Goal: Task Accomplishment & Management: Use online tool/utility

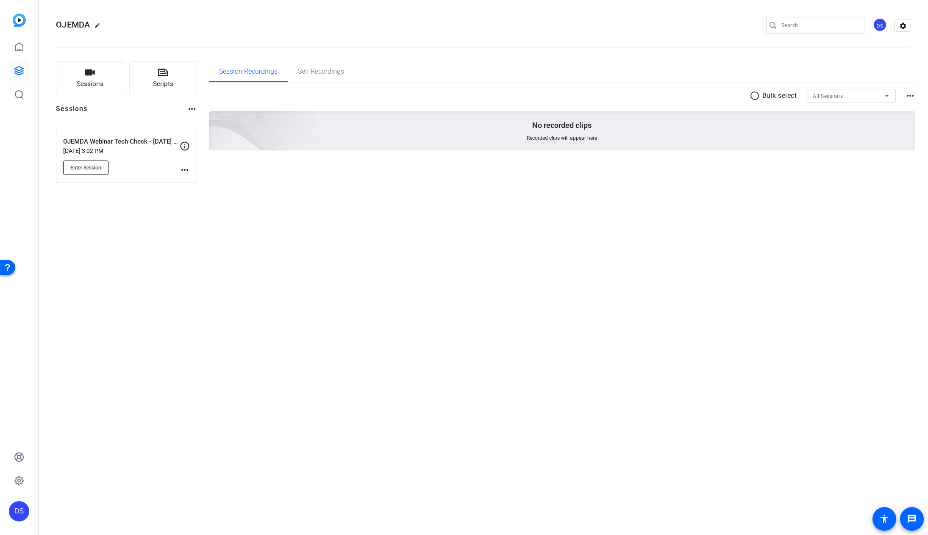
click at [88, 167] on span "Enter Session" at bounding box center [85, 167] width 31 height 7
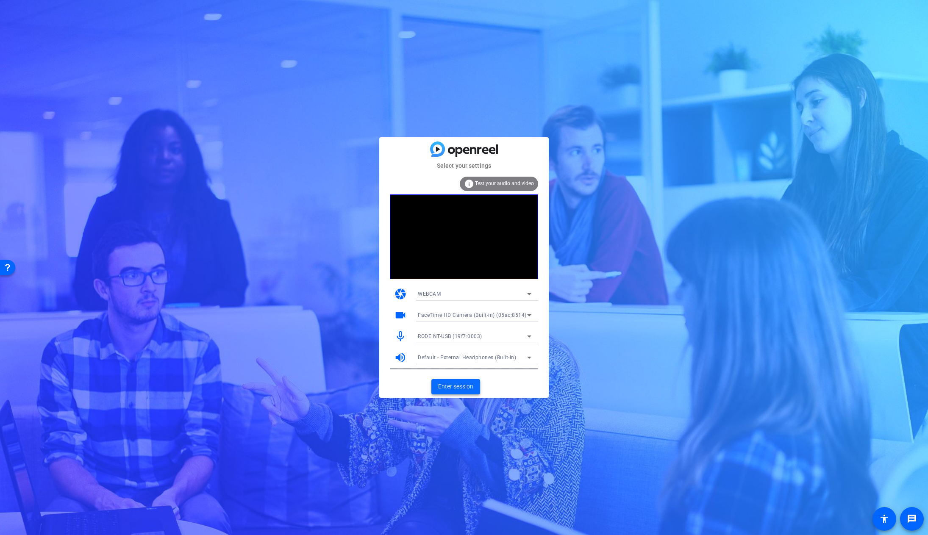
click at [459, 385] on span "Enter session" at bounding box center [455, 386] width 35 height 9
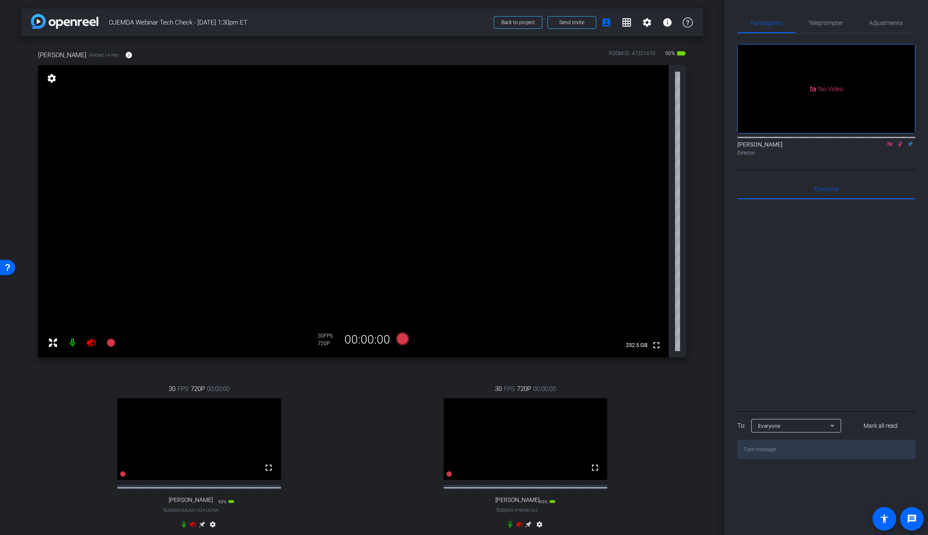
click at [183, 528] on icon at bounding box center [183, 524] width 7 height 7
click at [72, 340] on mat-icon at bounding box center [72, 342] width 17 height 17
click at [508, 528] on icon at bounding box center [510, 524] width 4 height 6
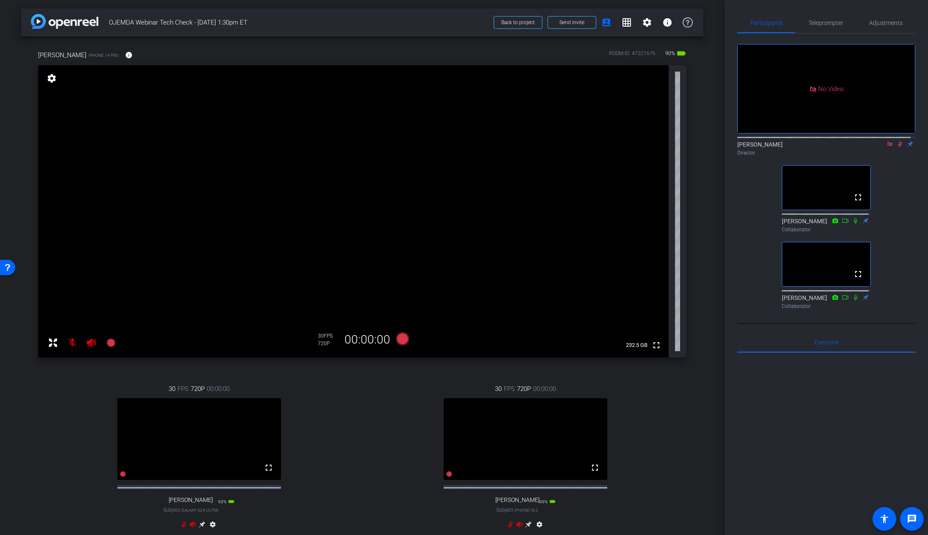
click at [854, 224] on icon at bounding box center [855, 221] width 7 height 6
click at [854, 300] on icon at bounding box center [855, 297] width 3 height 6
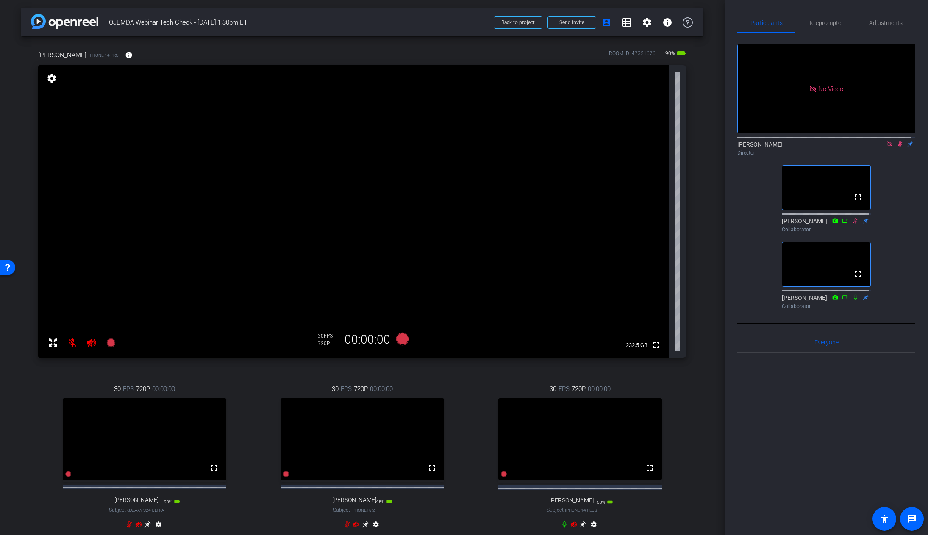
click at [561, 528] on icon at bounding box center [564, 524] width 7 height 7
click at [113, 379] on div "30 FPS 720P 00:00:00 fullscreen Mark Atlas Subject - Galaxy S24 Ultra 93% batte…" at bounding box center [144, 457] width 213 height 175
click at [72, 344] on mat-icon at bounding box center [72, 342] width 17 height 17
click at [97, 344] on mat-icon at bounding box center [91, 342] width 17 height 17
click at [91, 345] on icon at bounding box center [91, 342] width 9 height 8
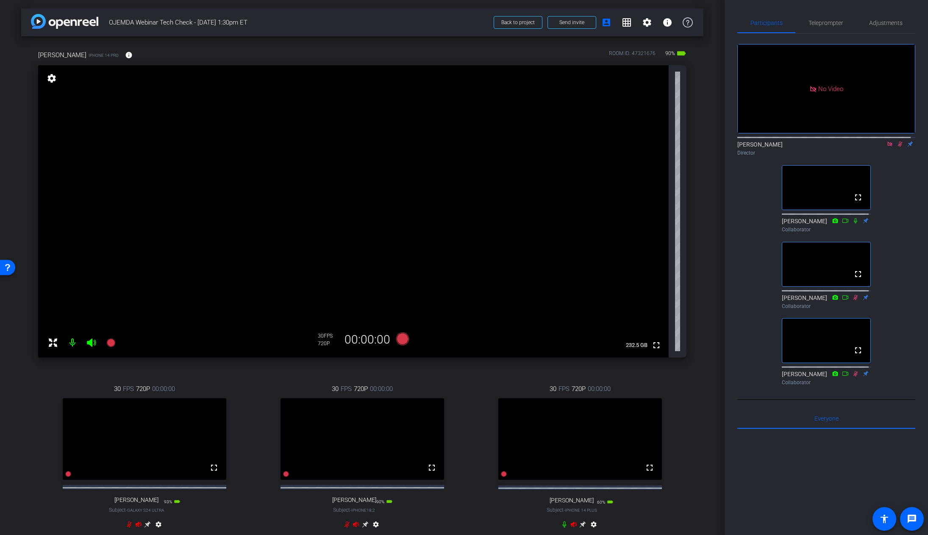
click at [897, 147] on icon at bounding box center [899, 144] width 7 height 6
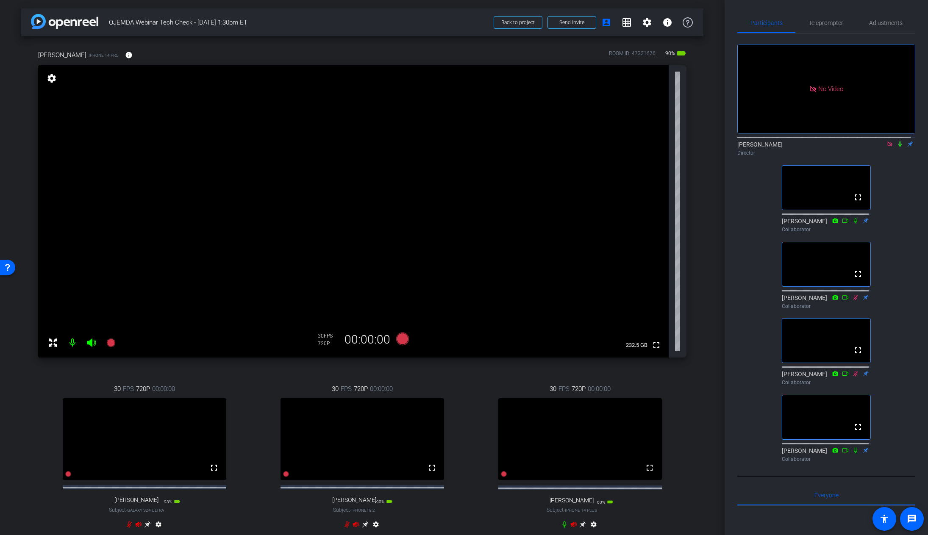
click at [887, 146] on icon at bounding box center [889, 143] width 5 height 5
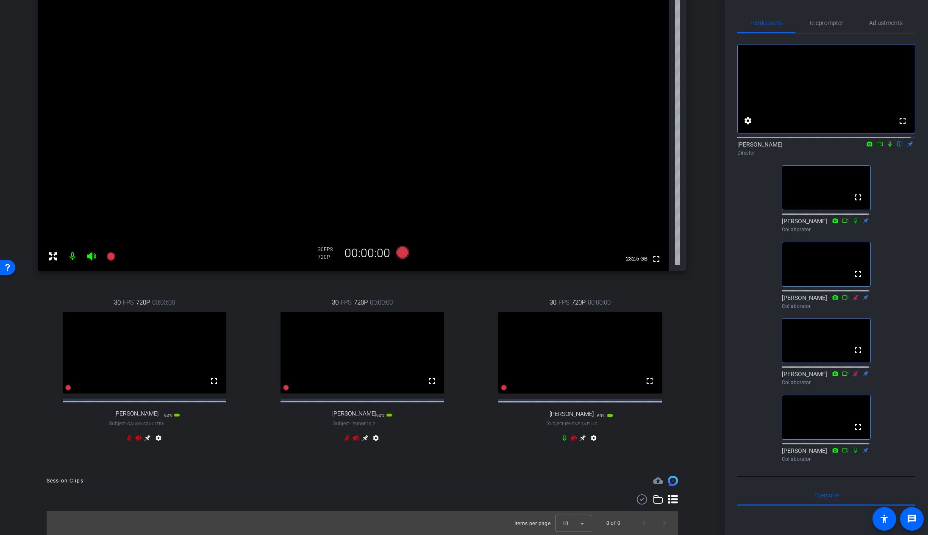
click at [137, 440] on icon at bounding box center [138, 438] width 7 height 7
click at [127, 438] on icon at bounding box center [129, 438] width 7 height 7
click at [354, 438] on icon at bounding box center [355, 438] width 7 height 7
click at [346, 438] on icon at bounding box center [347, 438] width 7 height 7
click at [572, 440] on icon at bounding box center [573, 438] width 7 height 7
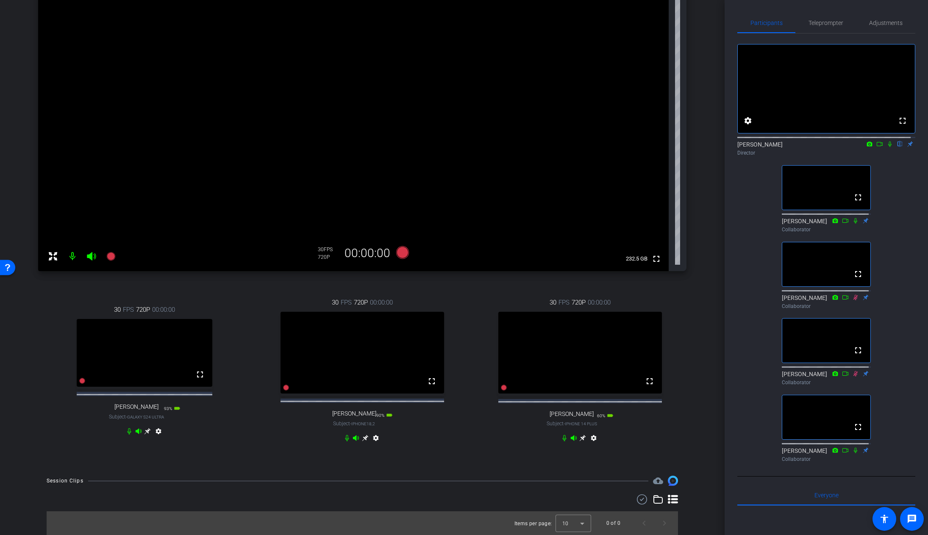
click at [571, 438] on icon at bounding box center [574, 438] width 6 height 6
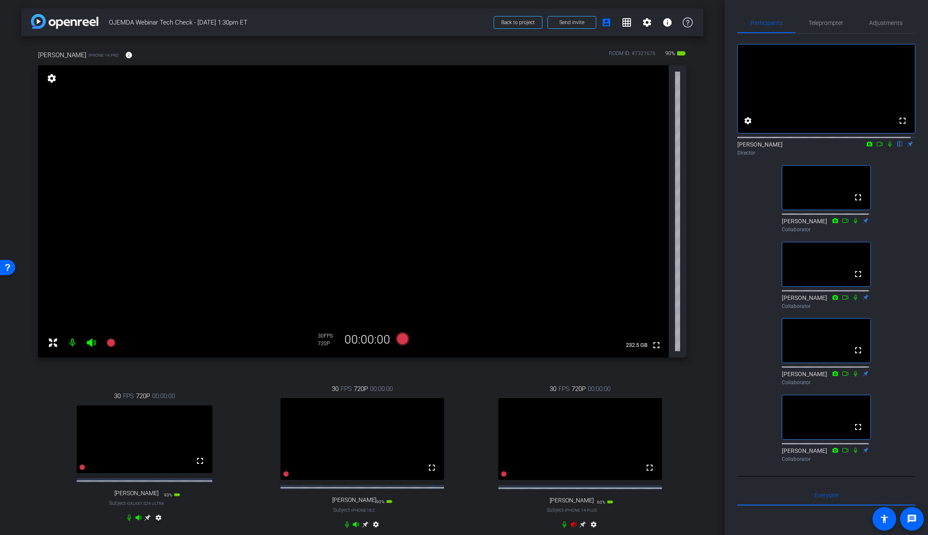
click at [570, 528] on icon at bounding box center [573, 524] width 7 height 7
click at [873, 23] on span "Adjustments" at bounding box center [885, 23] width 33 height 6
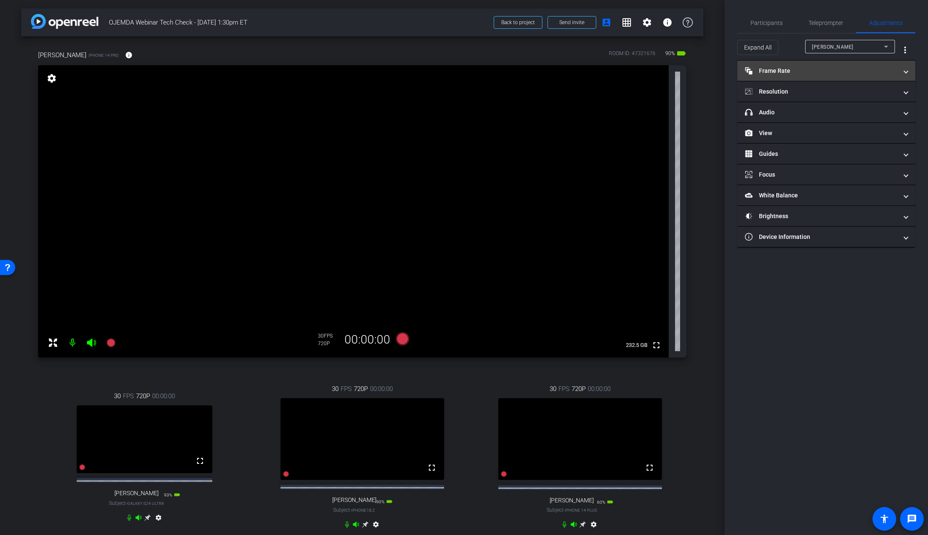
click at [848, 74] on mat-panel-title "Frame Rate Frame Rate" at bounding box center [821, 71] width 152 height 9
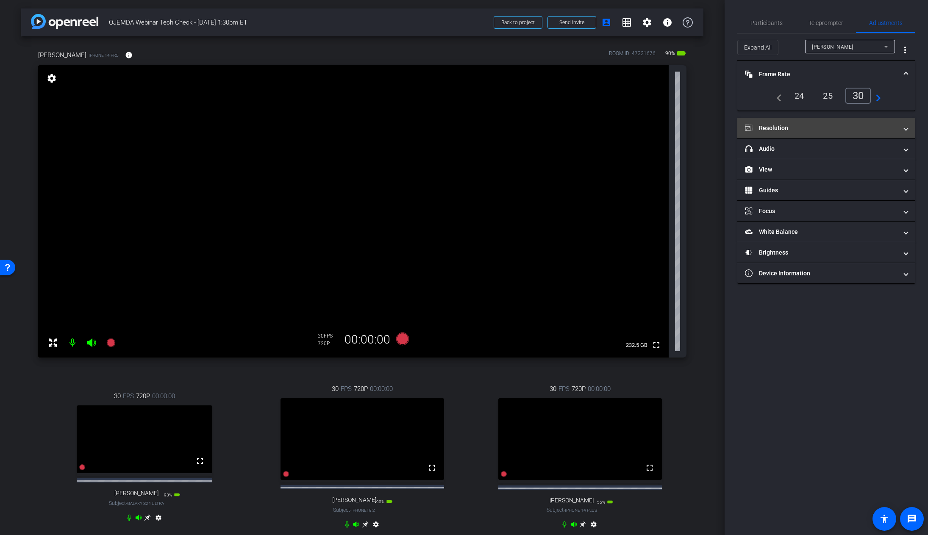
click at [806, 126] on mat-panel-title "Resolution" at bounding box center [821, 128] width 152 height 9
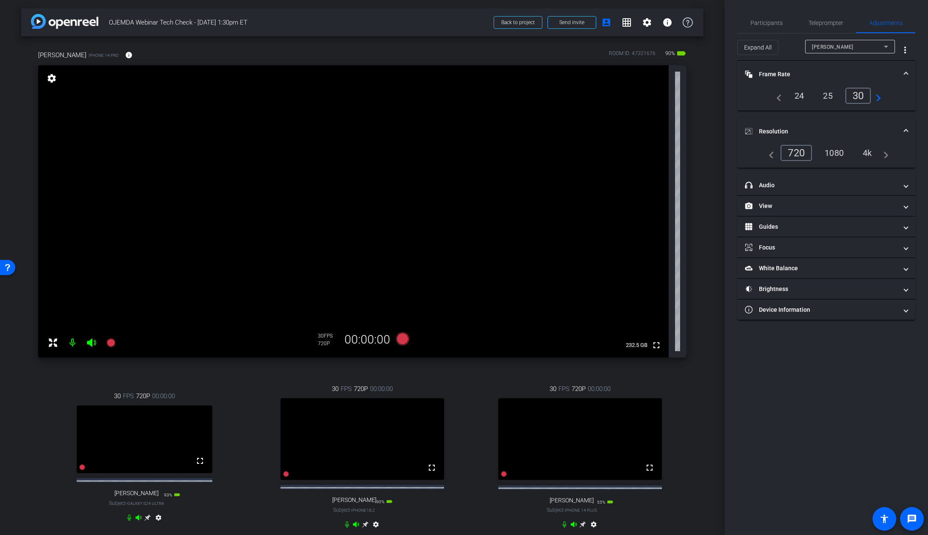
click at [866, 152] on div "4k" at bounding box center [867, 153] width 22 height 14
click at [876, 190] on mat-expansion-panel-header "headphone icon Audio" at bounding box center [826, 185] width 178 height 20
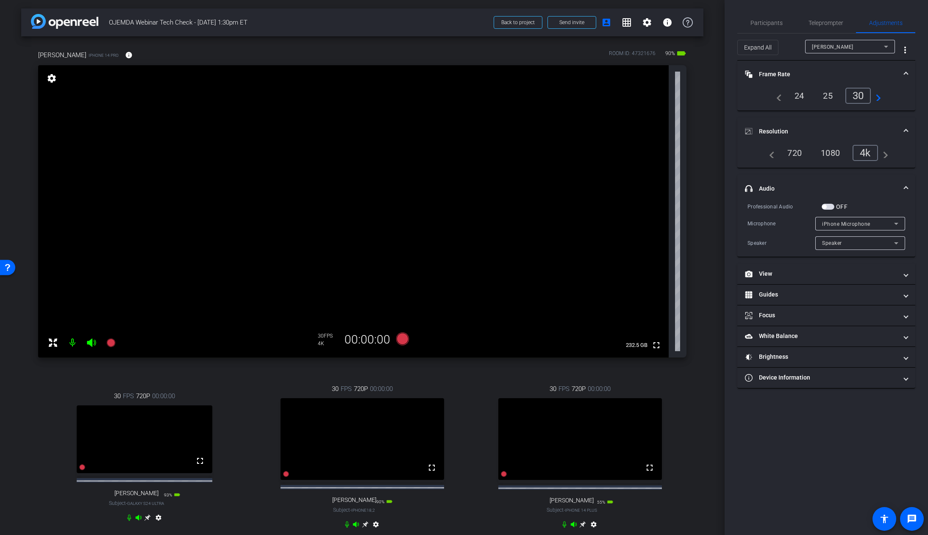
click at [903, 188] on span "headphone icon Audio" at bounding box center [824, 188] width 159 height 9
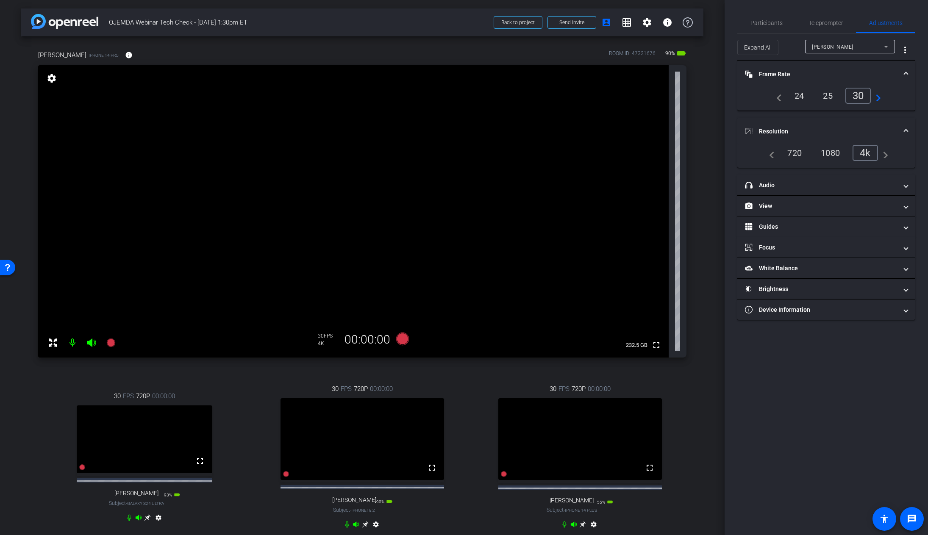
click at [857, 48] on div "Janel Addicott" at bounding box center [848, 47] width 72 height 11
click at [819, 78] on span "Mark Atlas" at bounding box center [833, 77] width 43 height 10
click at [867, 150] on div "4k" at bounding box center [867, 153] width 22 height 14
click at [839, 48] on div "Mark Atlas" at bounding box center [848, 47] width 72 height 11
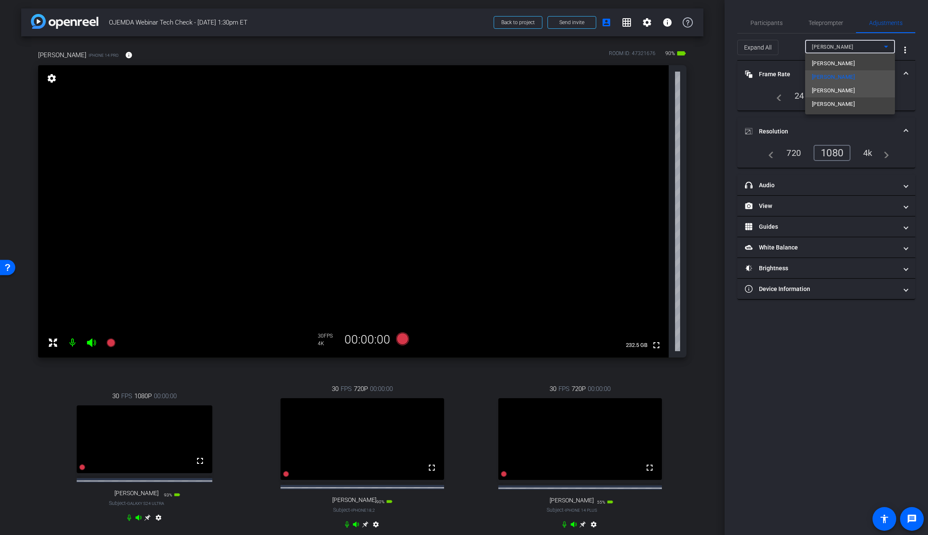
click at [832, 92] on span "Kim Buff" at bounding box center [833, 91] width 43 height 10
type input "1000"
click at [873, 155] on div "4k" at bounding box center [867, 153] width 22 height 14
click at [849, 42] on div "Kim Buff" at bounding box center [848, 47] width 72 height 11
click at [865, 152] on div "4k" at bounding box center [867, 153] width 22 height 14
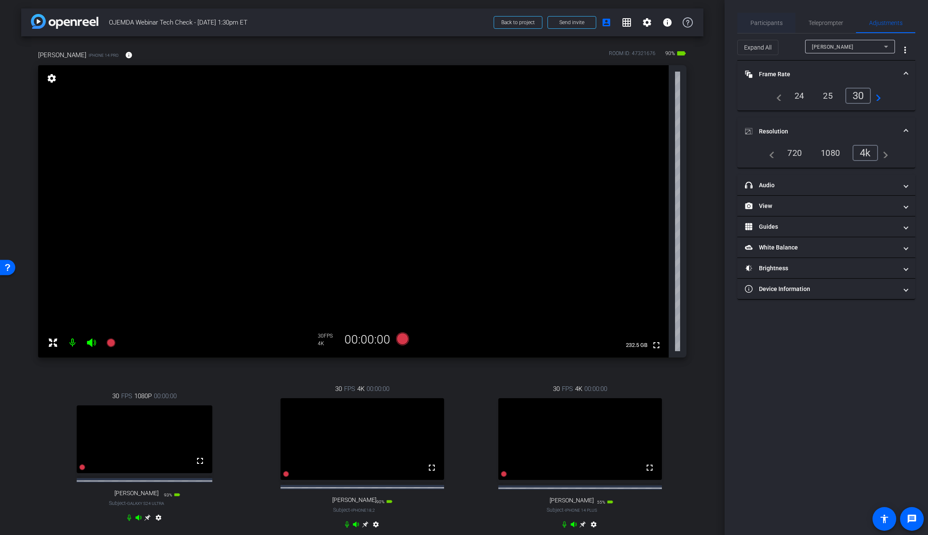
click at [776, 20] on span "Participants" at bounding box center [766, 23] width 32 height 6
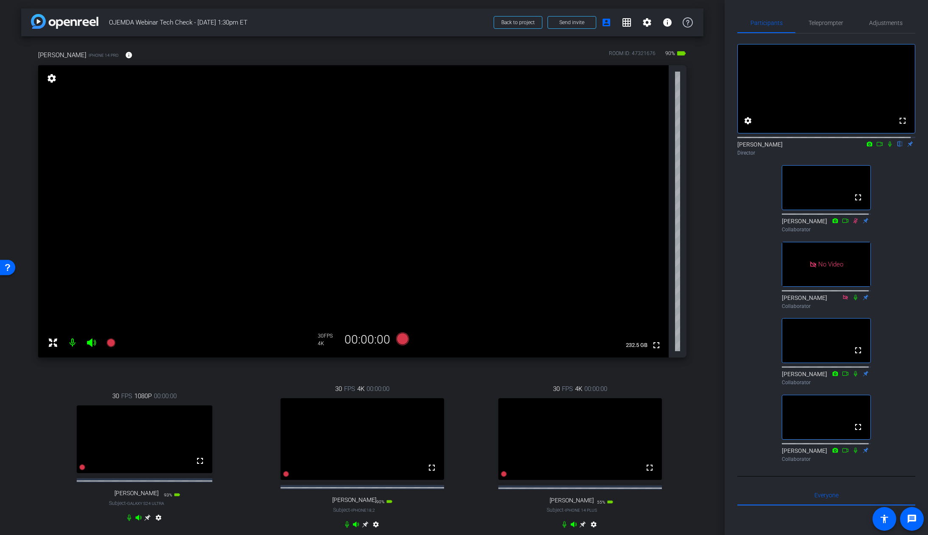
scroll to position [41, 0]
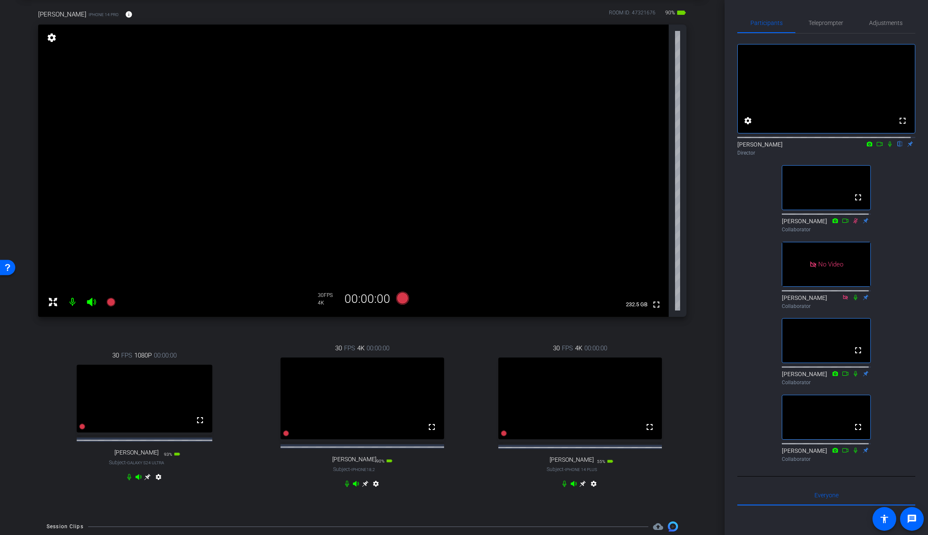
click at [693, 333] on div "Janel Addicott iPhone 14 Pro info ROOM ID: 47321676 90% battery_std fullscreen …" at bounding box center [362, 254] width 682 height 517
click at [896, 21] on span "Adjustments" at bounding box center [885, 23] width 33 height 6
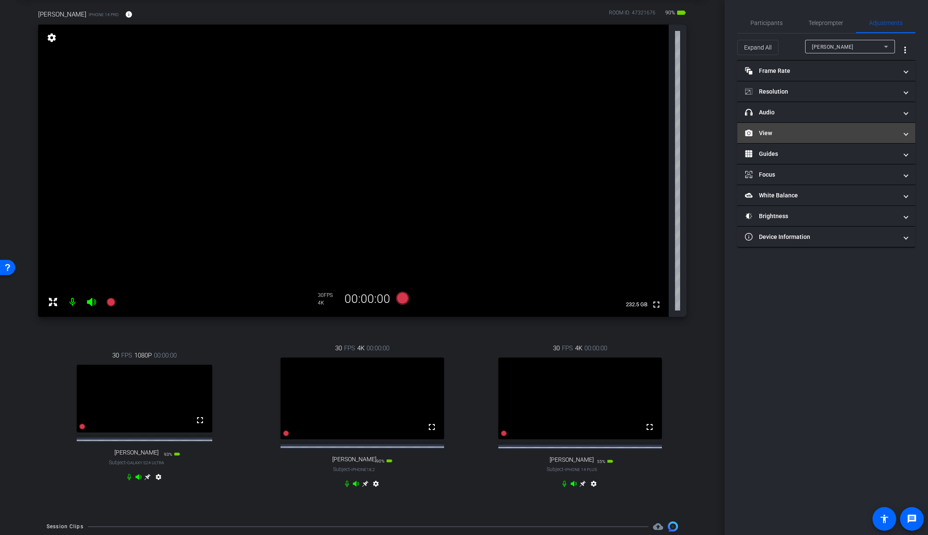
click at [801, 138] on mat-expansion-panel-header "View" at bounding box center [826, 133] width 178 height 20
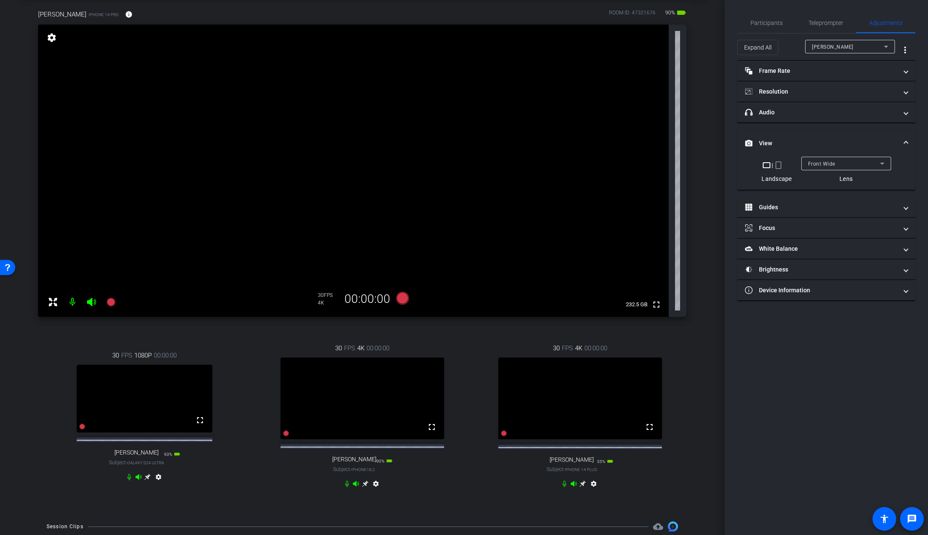
click at [798, 136] on mat-expansion-panel-header "View" at bounding box center [826, 143] width 178 height 27
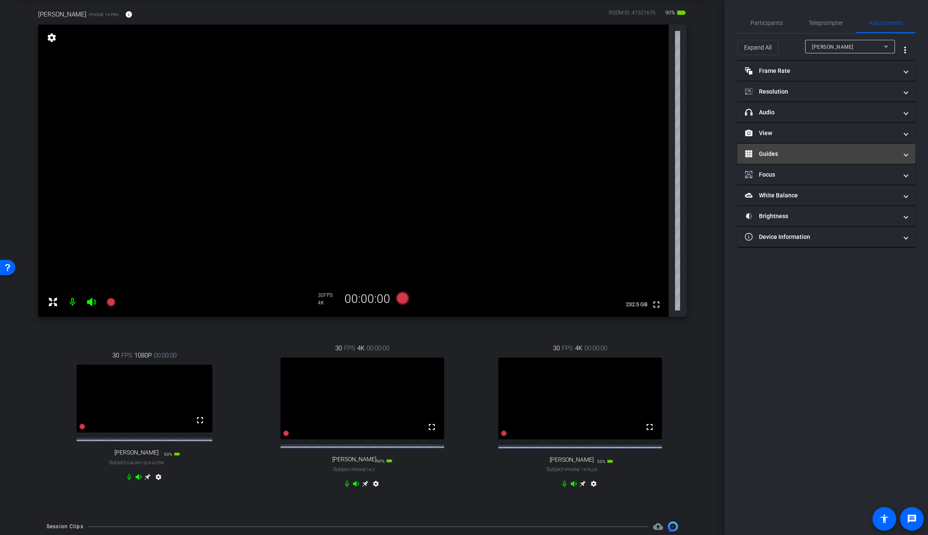
click at [831, 158] on mat-panel-title "Guides" at bounding box center [821, 154] width 152 height 9
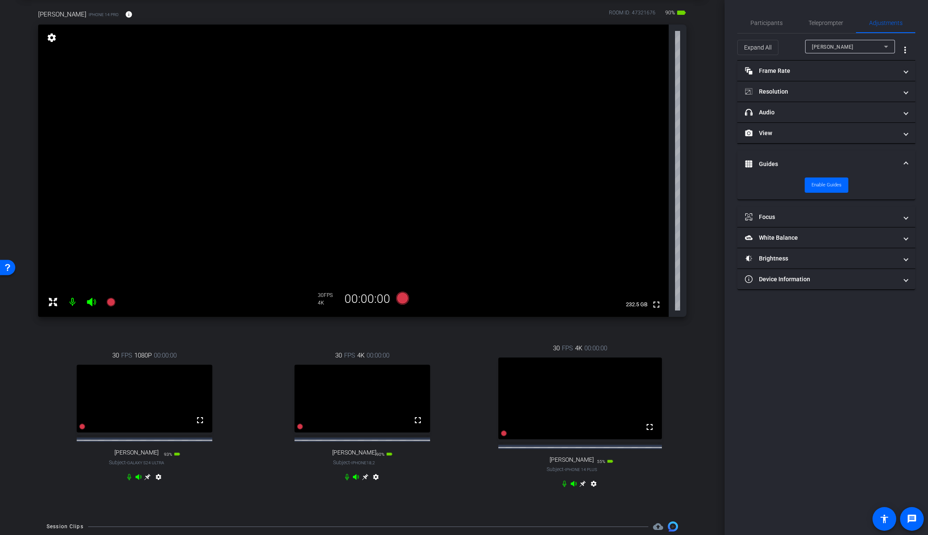
click at [904, 166] on span at bounding box center [905, 164] width 3 height 9
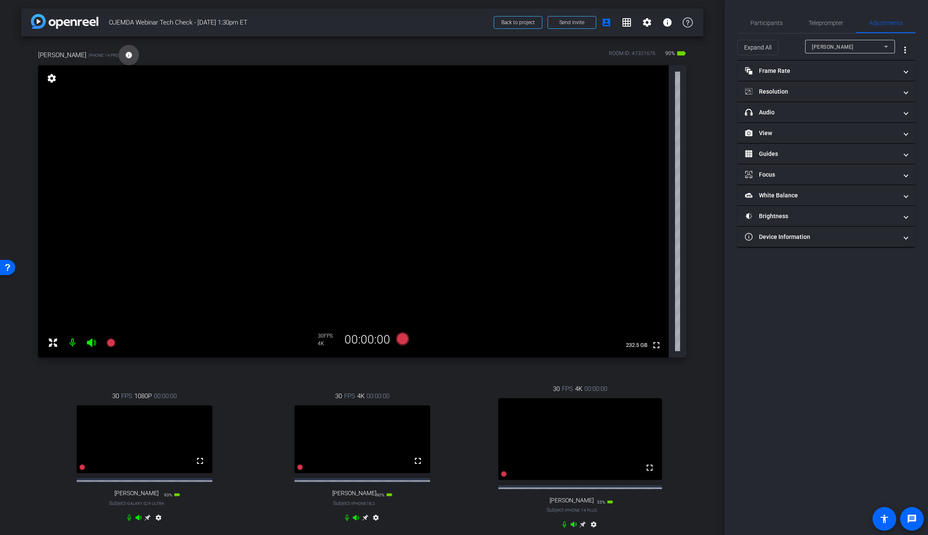
click at [125, 56] on mat-icon "info" at bounding box center [129, 55] width 8 height 8
click at [125, 55] on mat-icon "info" at bounding box center [129, 55] width 8 height 8
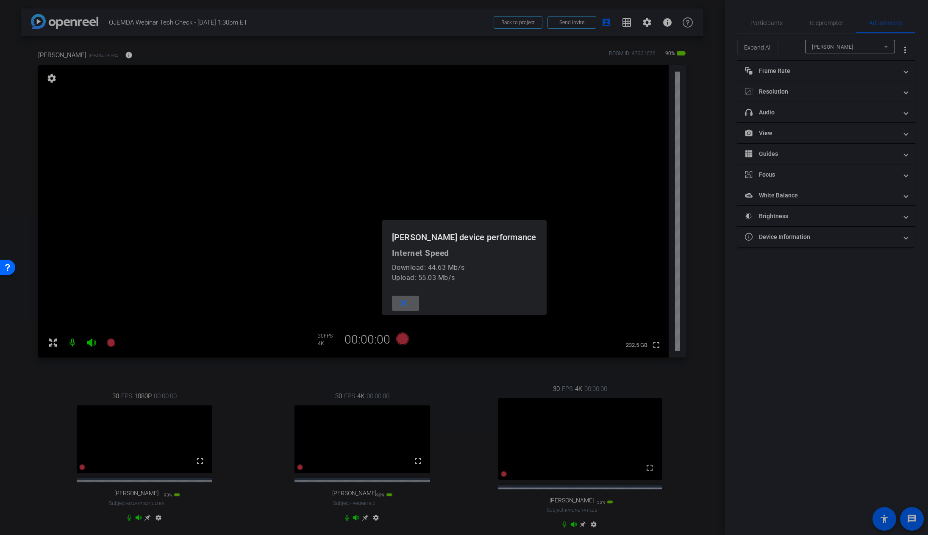
click at [409, 300] on mat-icon "close" at bounding box center [403, 303] width 11 height 11
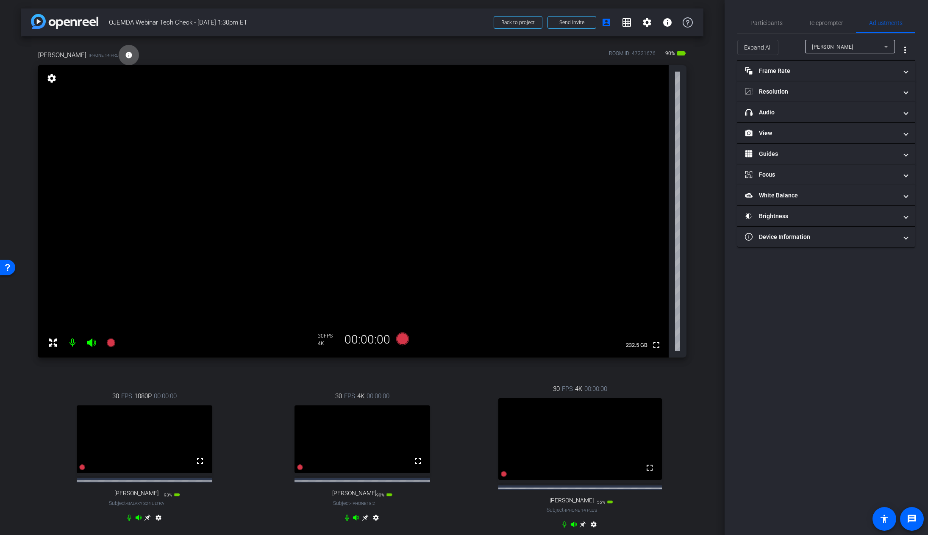
click at [147, 521] on icon at bounding box center [147, 517] width 6 height 6
click at [132, 55] on mat-icon "info" at bounding box center [136, 55] width 8 height 8
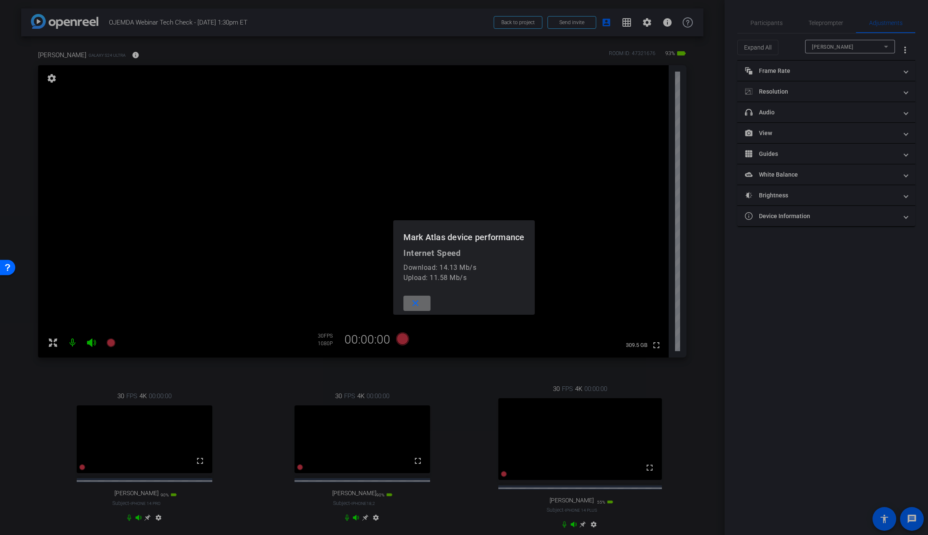
click at [421, 303] on span at bounding box center [416, 303] width 27 height 20
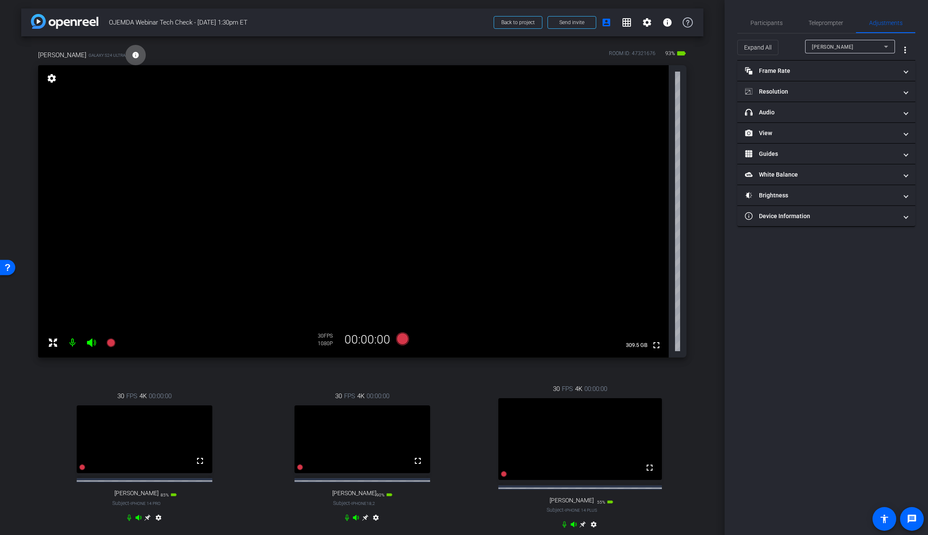
click at [363, 521] on icon at bounding box center [365, 517] width 6 height 6
click at [119, 55] on mat-icon "info" at bounding box center [123, 55] width 8 height 8
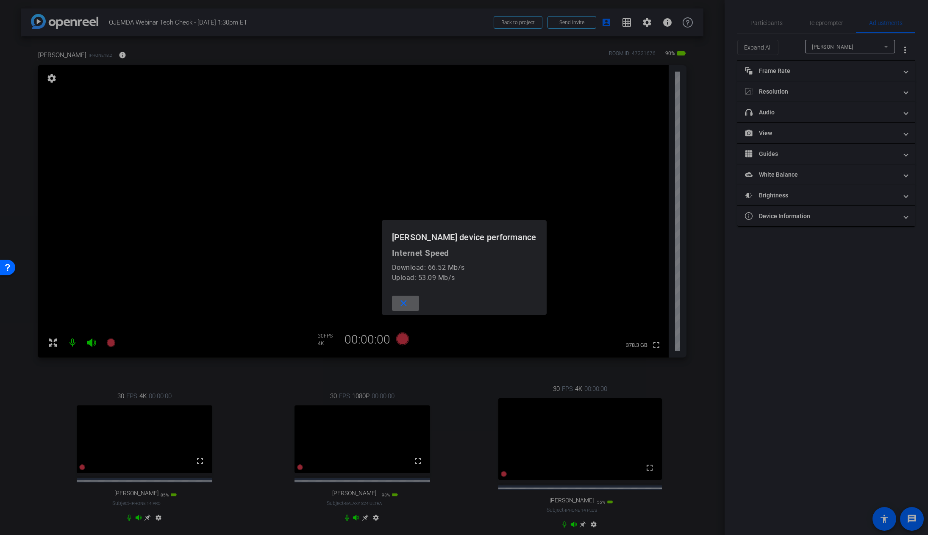
click at [409, 302] on mat-icon "close" at bounding box center [403, 303] width 11 height 11
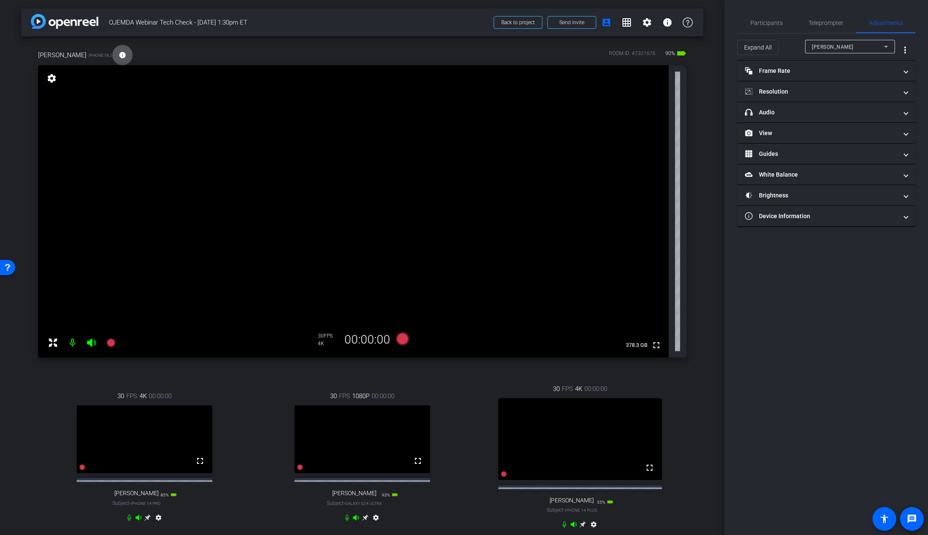
scroll to position [94, 0]
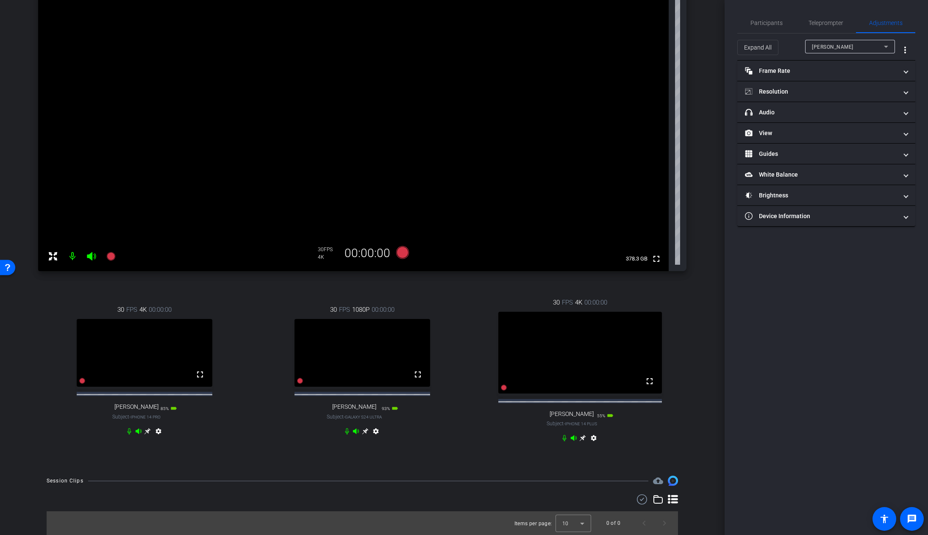
click at [579, 439] on icon at bounding box center [582, 438] width 6 height 6
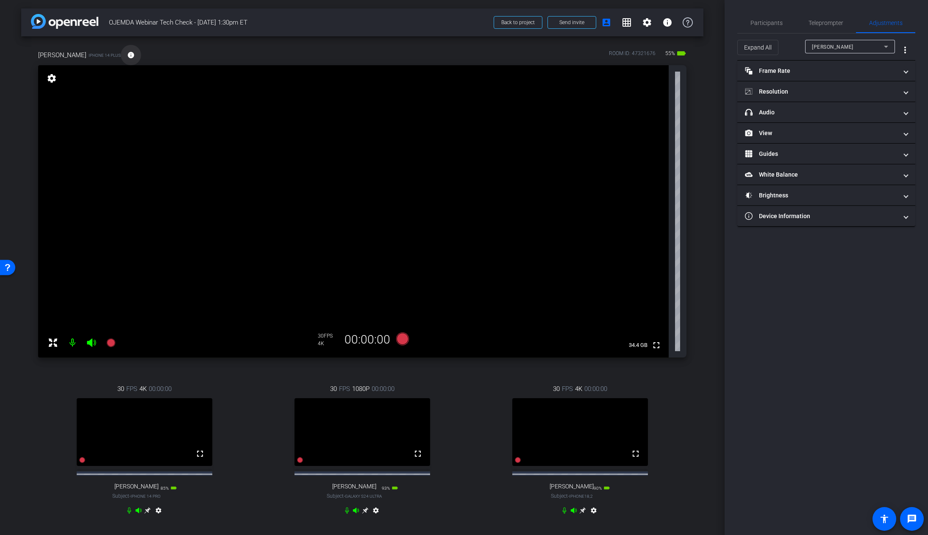
click at [127, 56] on mat-icon "info" at bounding box center [131, 55] width 8 height 8
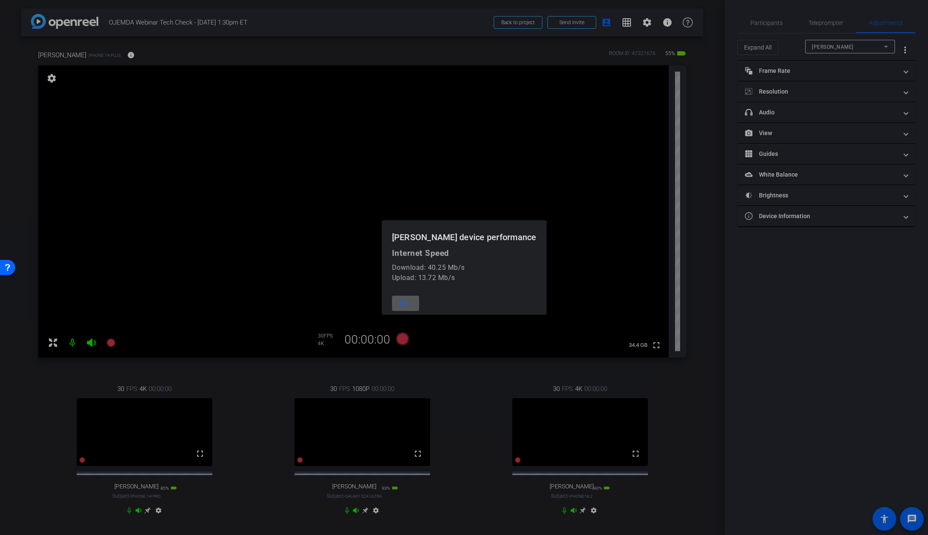
click at [409, 305] on mat-icon "close" at bounding box center [403, 303] width 11 height 11
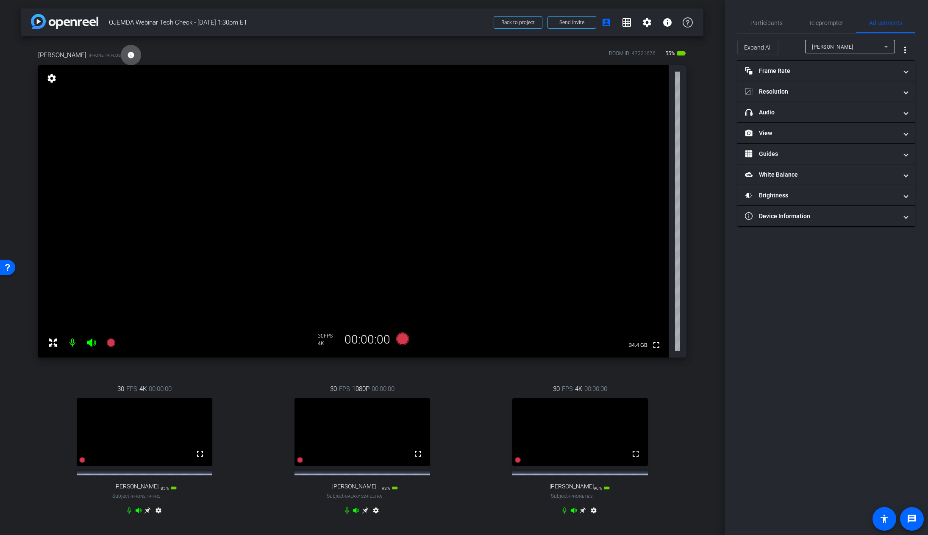
click at [148, 514] on icon at bounding box center [147, 510] width 7 height 7
click at [767, 24] on span "Participants" at bounding box center [766, 23] width 32 height 6
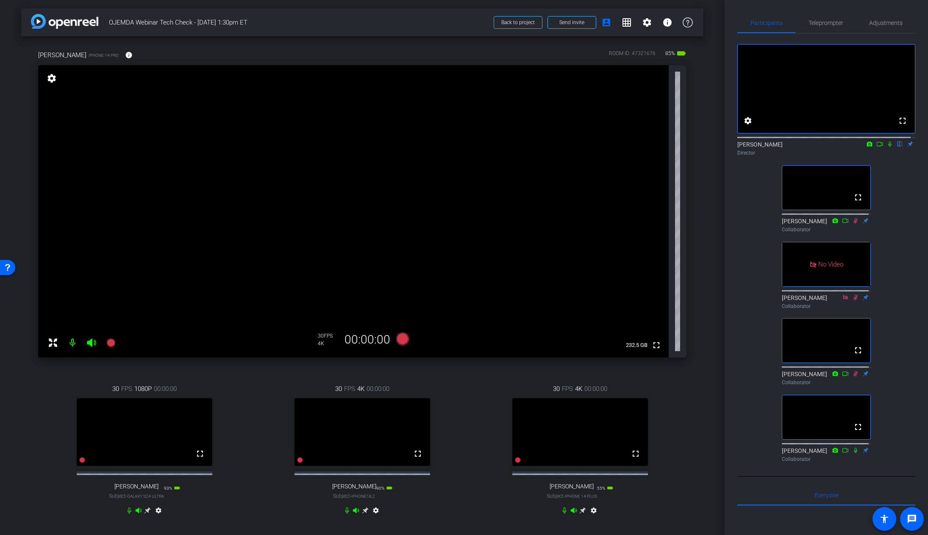
click at [156, 517] on mat-icon "settings" at bounding box center [158, 512] width 10 height 10
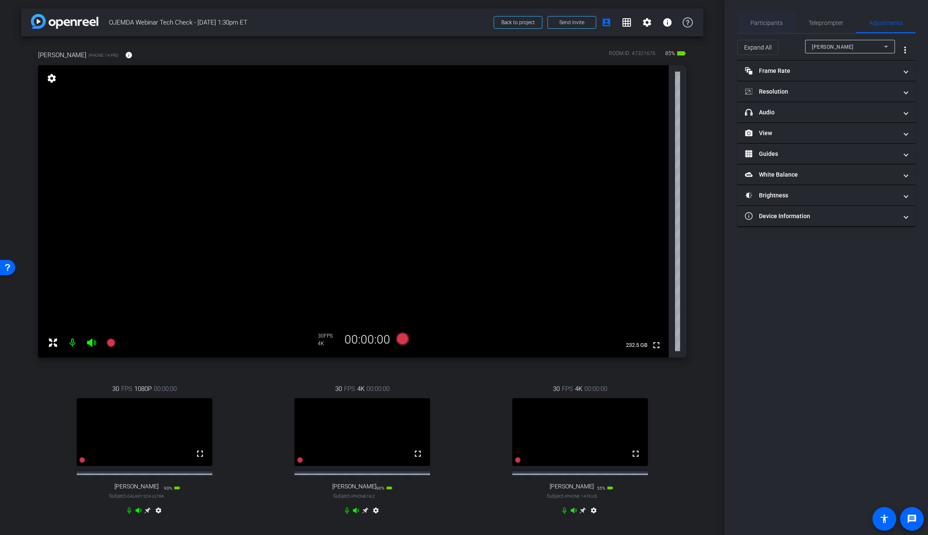
click at [775, 25] on span "Participants" at bounding box center [766, 23] width 32 height 6
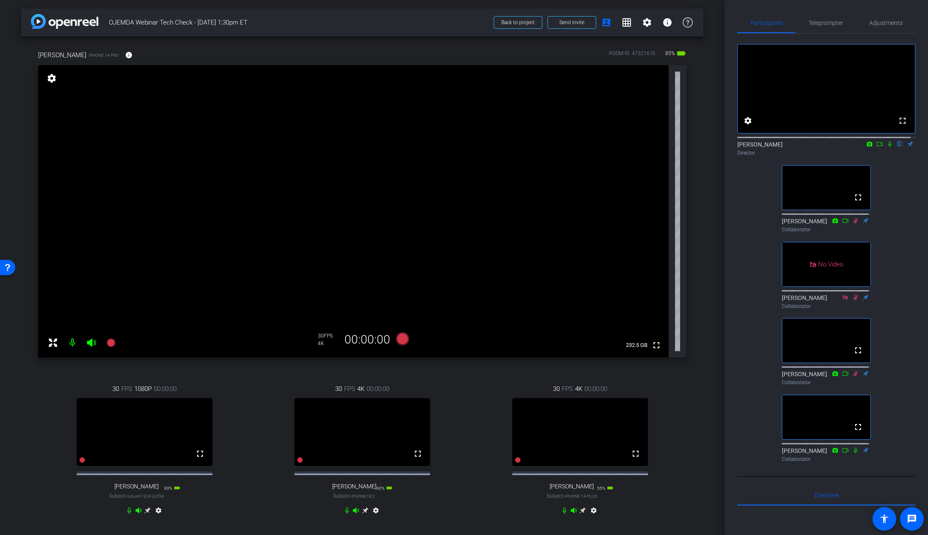
click at [147, 514] on icon at bounding box center [147, 510] width 7 height 7
click at [364, 514] on icon at bounding box center [365, 510] width 7 height 7
click at [582, 514] on icon at bounding box center [582, 510] width 7 height 7
click at [218, 514] on div "30 FPS 4K 00:00:00 fullscreen Janel Addicott Subject - iPhone 14 Pro 85% batter…" at bounding box center [144, 450] width 213 height 161
click at [145, 514] on icon at bounding box center [147, 510] width 7 height 7
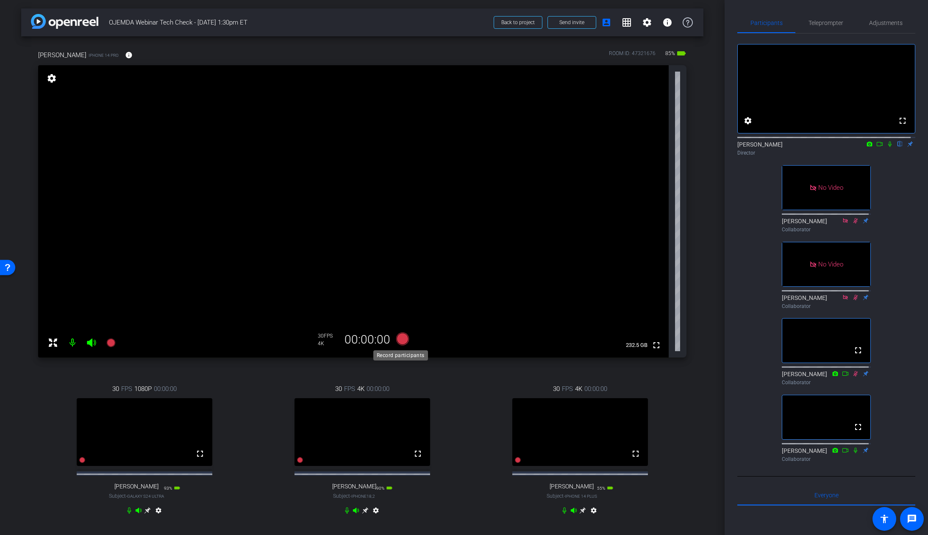
click at [402, 336] on icon at bounding box center [402, 339] width 13 height 13
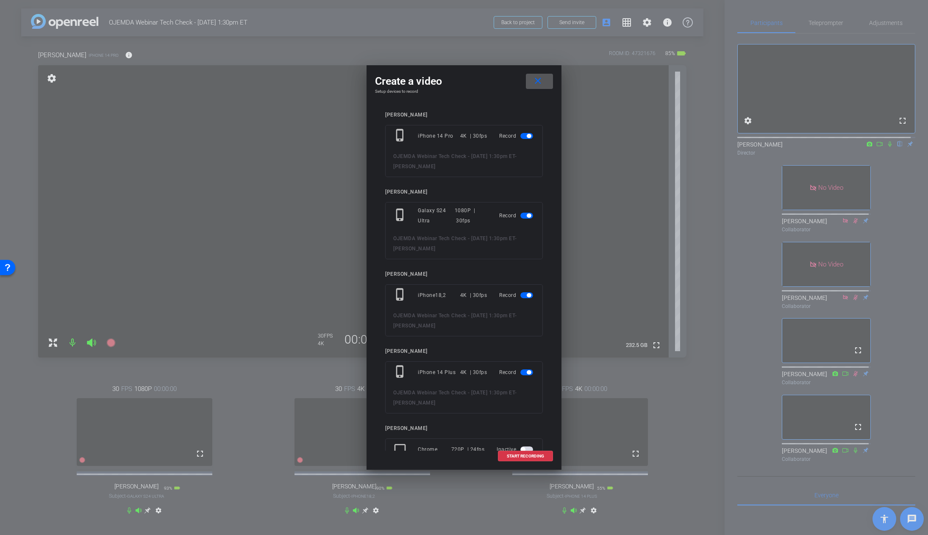
click at [543, 81] on span at bounding box center [539, 81] width 27 height 20
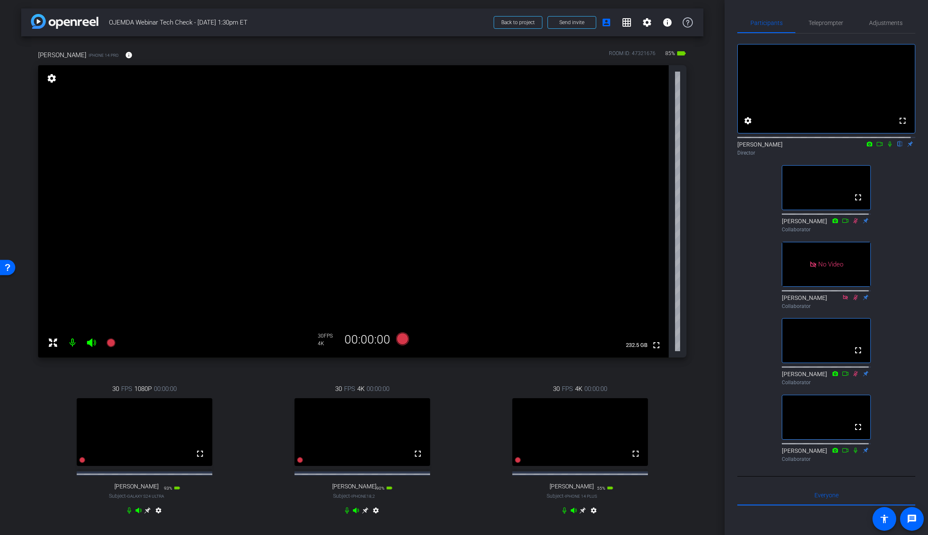
click at [694, 475] on div "Janel Addicott iPhone 14 Pro info ROOM ID: 47321676 85% battery_std fullscreen …" at bounding box center [362, 287] width 682 height 503
click at [399, 340] on icon at bounding box center [402, 339] width 13 height 13
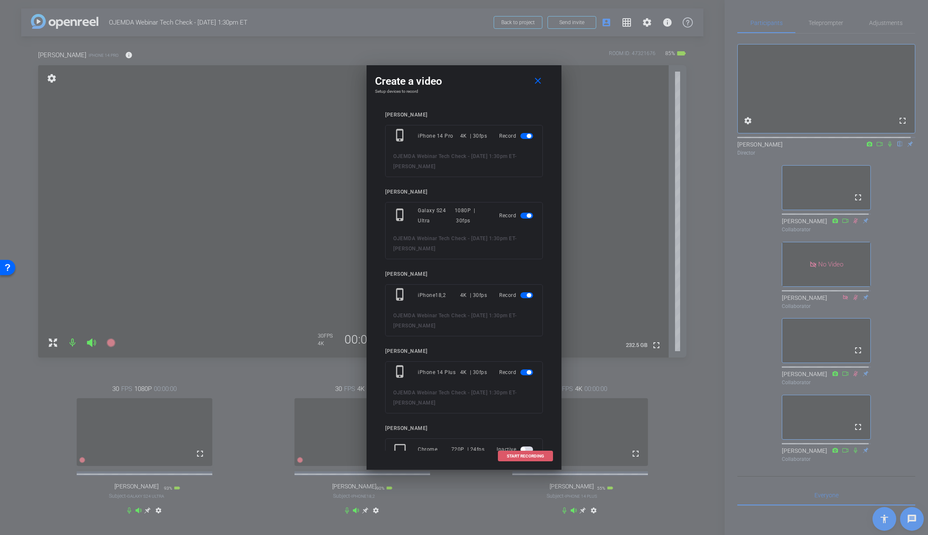
click at [537, 457] on span "START RECORDING" at bounding box center [525, 456] width 37 height 4
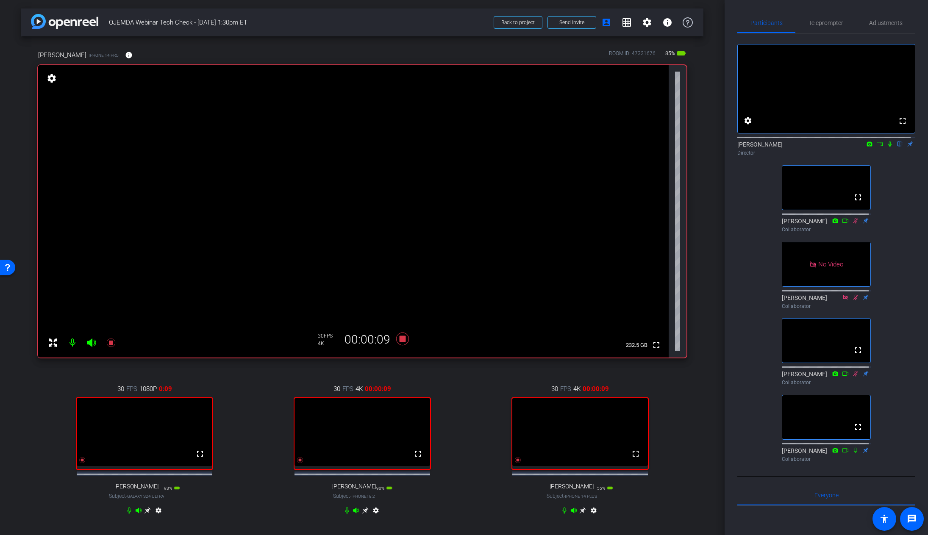
click at [888, 147] on icon at bounding box center [889, 144] width 3 height 6
click at [400, 340] on icon at bounding box center [402, 339] width 13 height 13
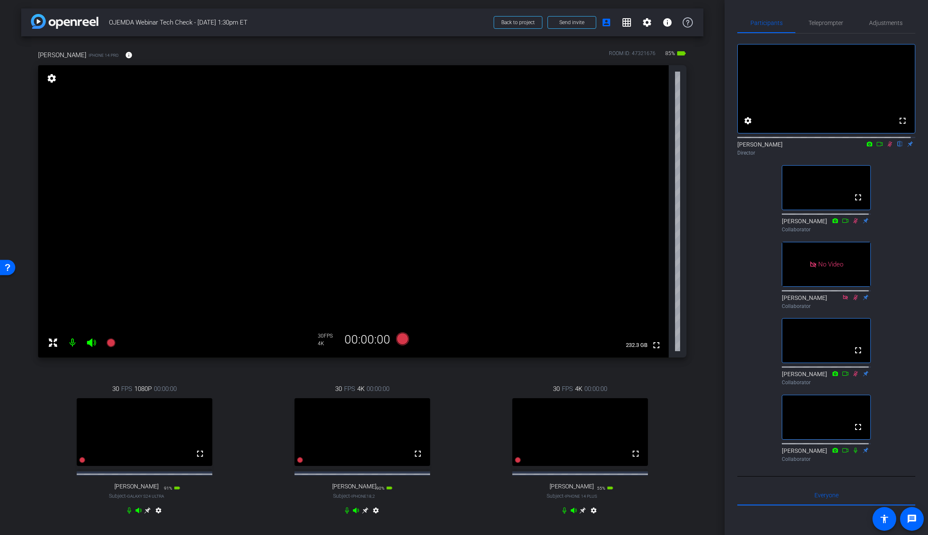
scroll to position [100, 0]
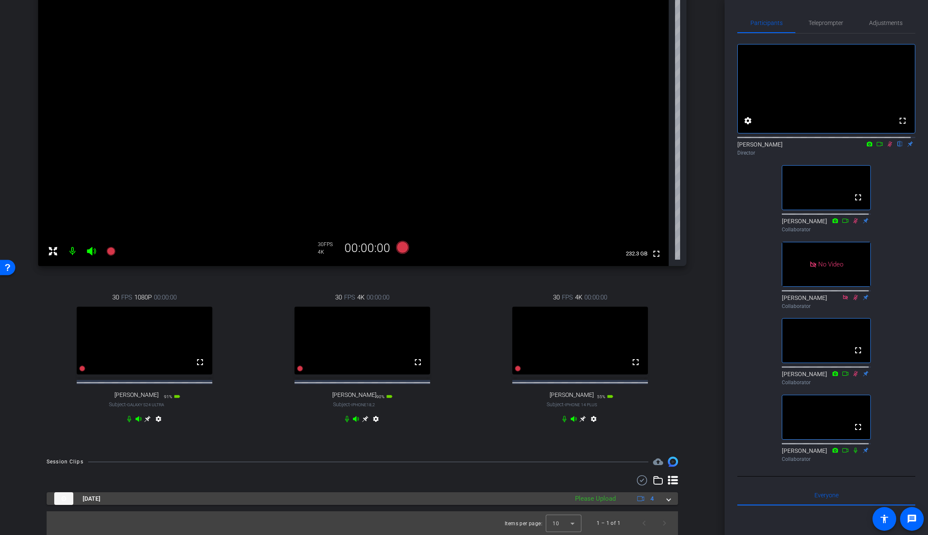
click at [667, 494] on span at bounding box center [668, 498] width 3 height 9
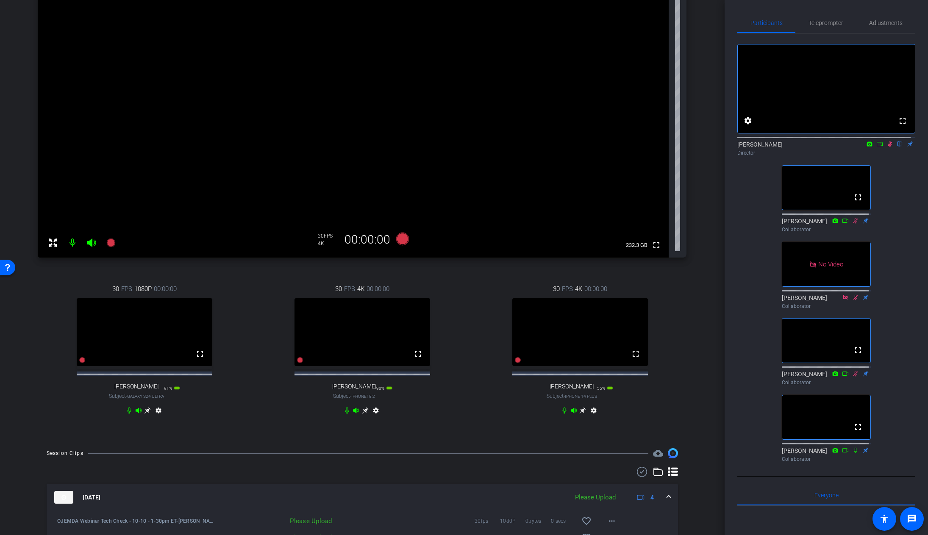
scroll to position [193, 0]
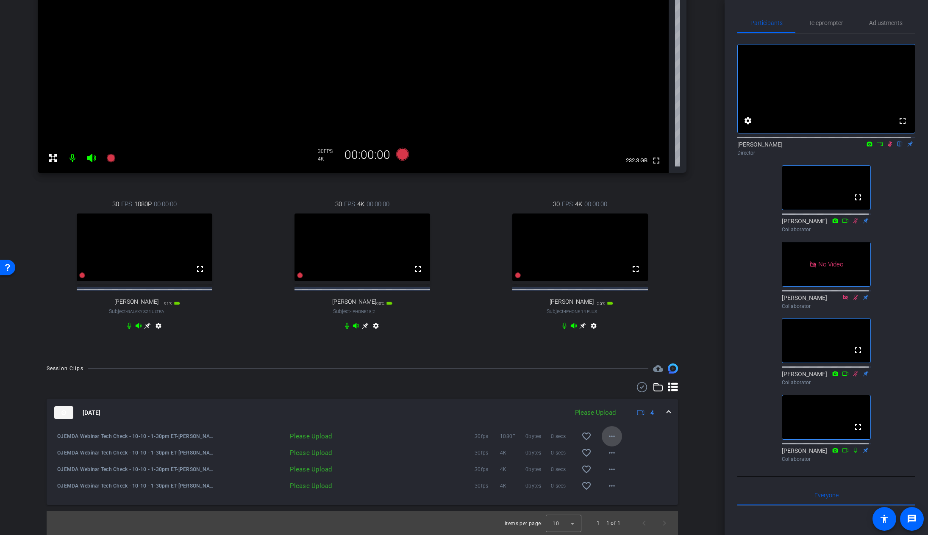
click at [607, 436] on mat-icon "more_horiz" at bounding box center [612, 436] width 10 height 10
click at [612, 452] on span "Upload" at bounding box center [621, 454] width 34 height 10
click at [610, 453] on mat-icon "more_horiz" at bounding box center [612, 453] width 10 height 10
click at [608, 469] on span "Upload" at bounding box center [621, 471] width 34 height 10
click at [608, 470] on mat-icon "more_horiz" at bounding box center [612, 469] width 10 height 10
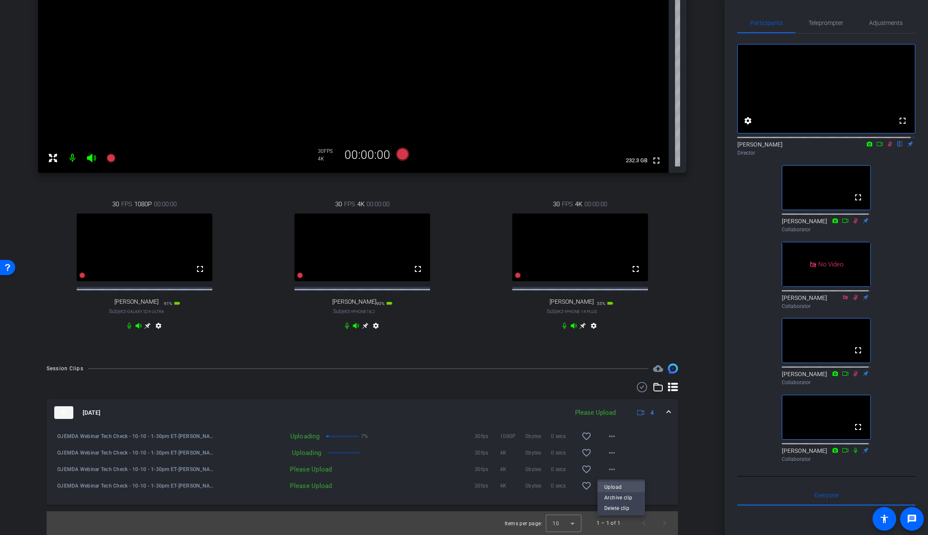
click at [613, 484] on span "Upload" at bounding box center [621, 487] width 34 height 10
click at [609, 486] on mat-icon "more_horiz" at bounding box center [612, 486] width 10 height 10
click at [615, 503] on span "Upload" at bounding box center [621, 504] width 34 height 10
click at [607, 488] on mat-icon "more_horiz" at bounding box center [612, 486] width 10 height 10
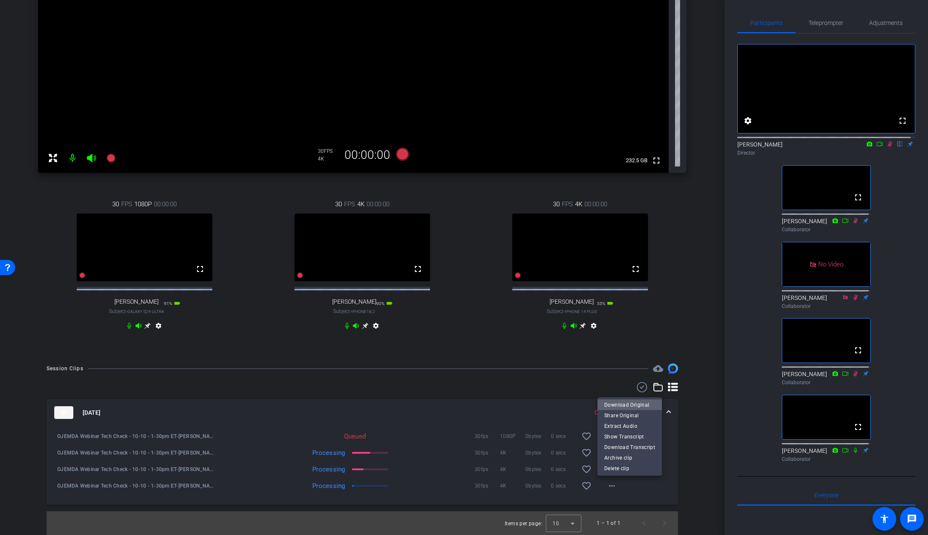
click at [637, 402] on span "Download Original" at bounding box center [629, 405] width 51 height 10
click at [609, 470] on mat-icon "more_horiz" at bounding box center [612, 469] width 10 height 10
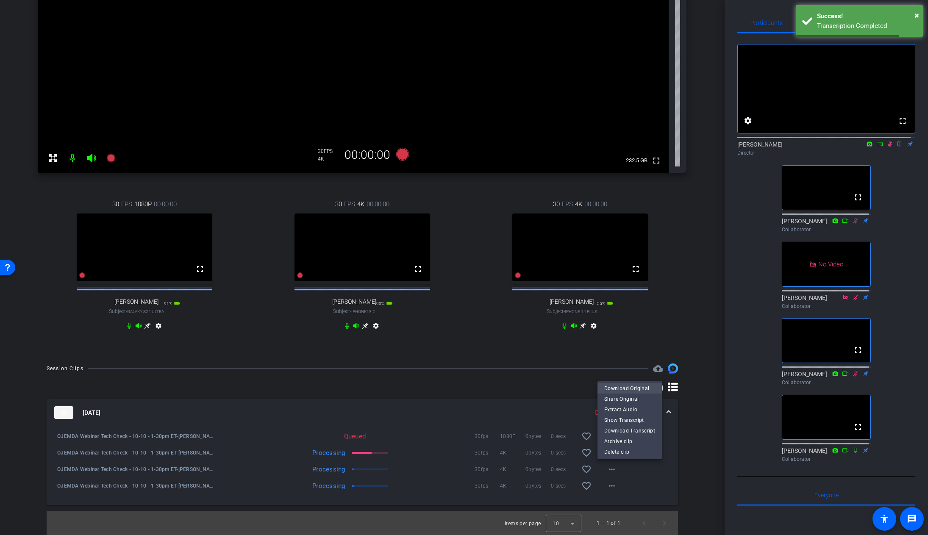
click at [640, 388] on span "Download Original" at bounding box center [629, 388] width 51 height 10
click at [608, 453] on mat-icon "more_horiz" at bounding box center [612, 453] width 10 height 10
click at [648, 369] on span "Download Original" at bounding box center [629, 372] width 51 height 10
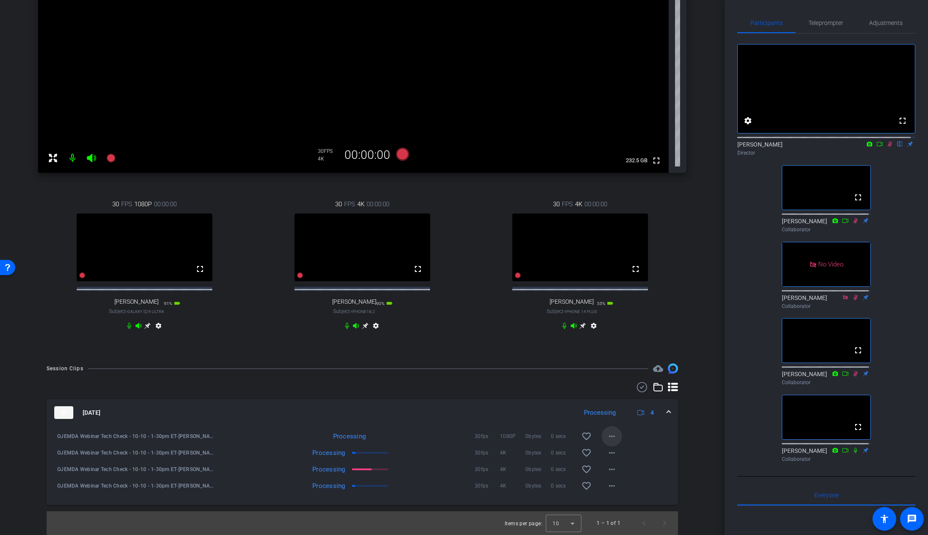
click at [607, 438] on mat-icon "more_horiz" at bounding box center [612, 436] width 10 height 10
click at [615, 452] on span "Download Original" at bounding box center [629, 454] width 51 height 10
click at [886, 147] on icon at bounding box center [889, 144] width 7 height 6
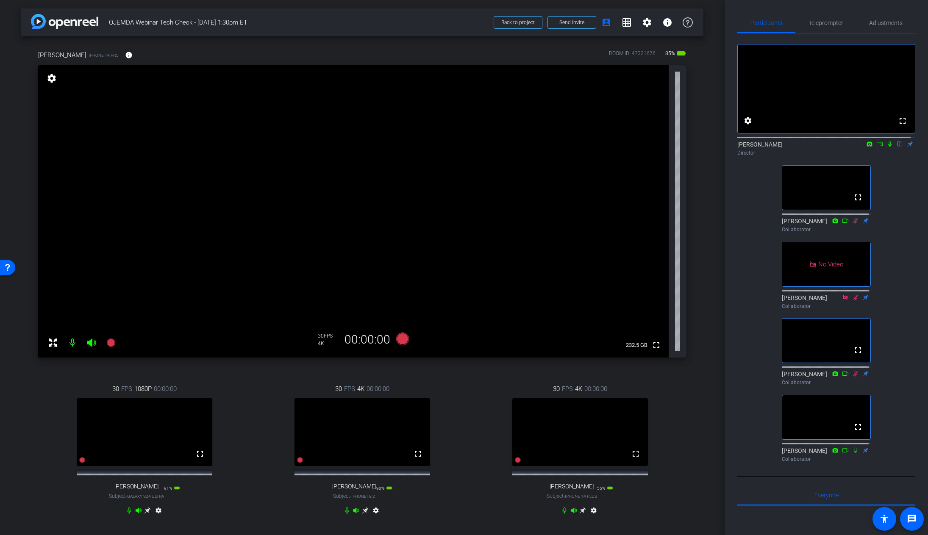
click at [684, 442] on div "Janel Addicott iPhone 14 Pro info ROOM ID: 47321676 85% battery_std fullscreen …" at bounding box center [362, 287] width 682 height 503
click at [686, 448] on div "Janel Addicott iPhone 14 Pro info ROOM ID: 47321676 85% battery_std fullscreen …" at bounding box center [362, 287] width 682 height 503
click at [888, 147] on icon at bounding box center [889, 144] width 3 height 6
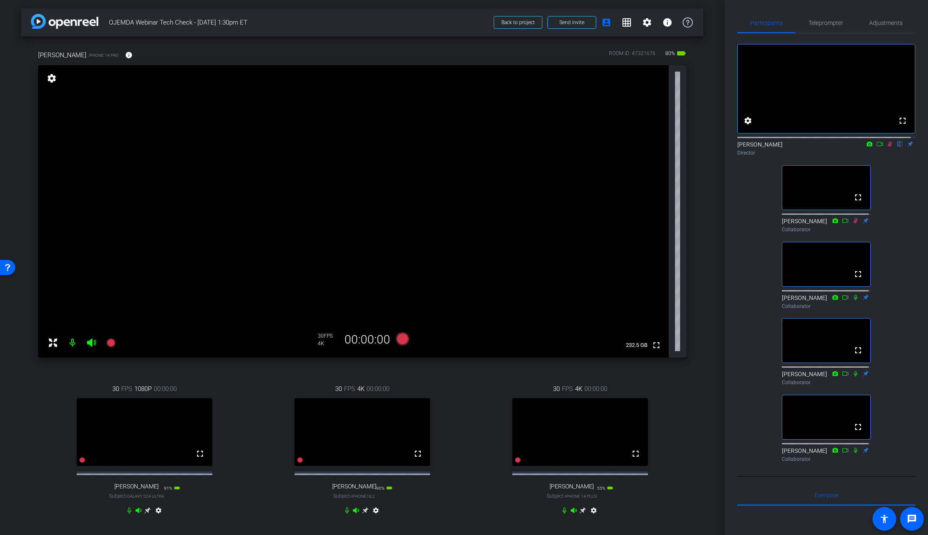
click at [886, 147] on icon at bounding box center [889, 144] width 7 height 6
click at [887, 147] on icon at bounding box center [889, 144] width 5 height 6
click at [853, 300] on icon at bounding box center [855, 297] width 7 height 6
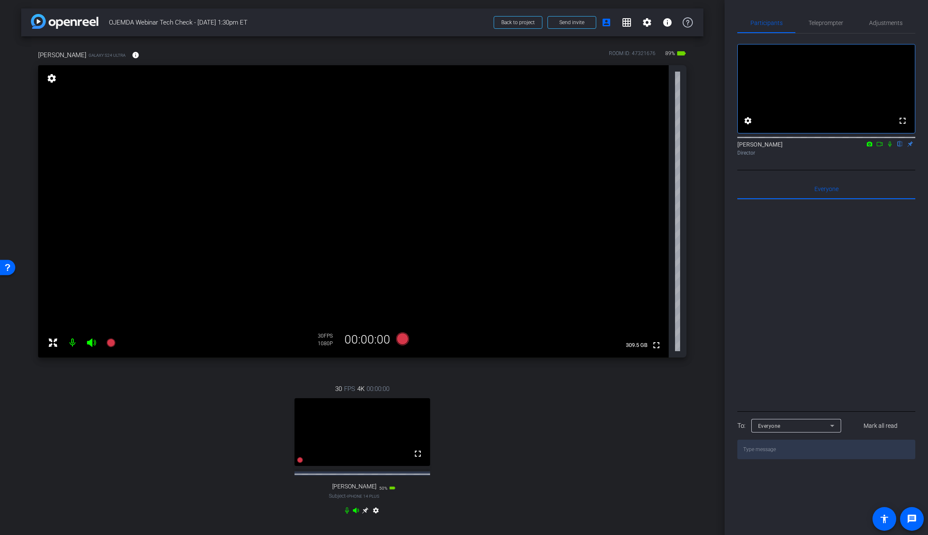
click at [618, 425] on div "30 FPS 4K 00:00:00 fullscreen Mandy Ford Subject - iPhone 14 Plus 50% battery_s…" at bounding box center [362, 450] width 648 height 161
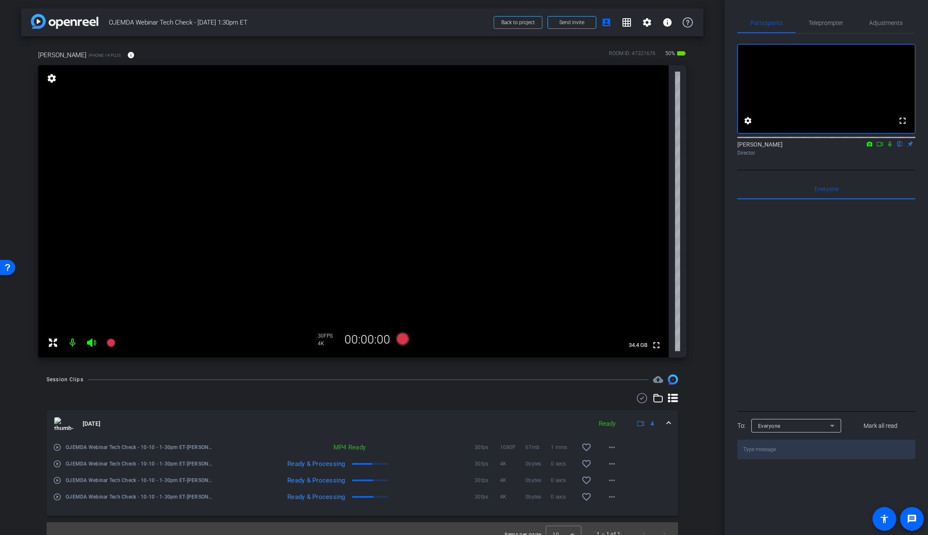
click at [887, 147] on icon at bounding box center [889, 144] width 7 height 6
click at [878, 147] on icon at bounding box center [879, 144] width 7 height 6
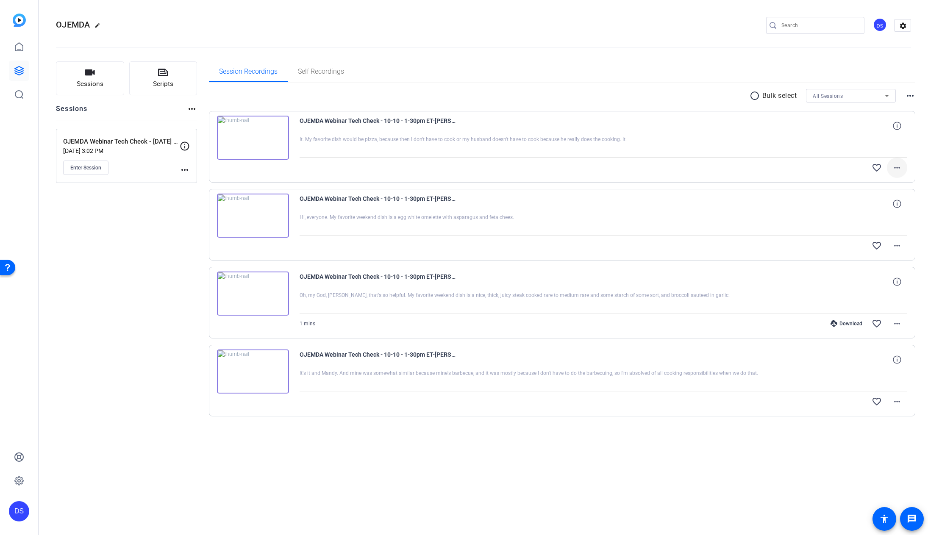
click at [900, 165] on mat-icon "more_horiz" at bounding box center [897, 168] width 10 height 10
click at [883, 184] on span "Download Original" at bounding box center [874, 185] width 51 height 10
click at [893, 247] on mat-icon "more_horiz" at bounding box center [897, 246] width 10 height 10
click at [885, 260] on span "Download Original" at bounding box center [874, 263] width 51 height 10
click at [893, 322] on mat-icon "more_horiz" at bounding box center [897, 324] width 10 height 10
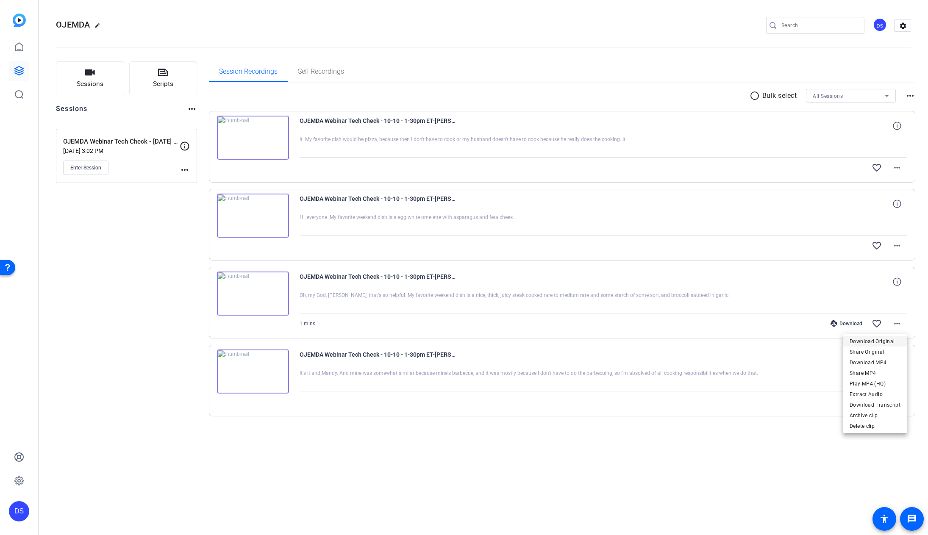
click at [888, 337] on span "Download Original" at bounding box center [874, 341] width 51 height 10
click at [899, 400] on mat-icon "more_horiz" at bounding box center [897, 401] width 10 height 10
click at [885, 420] on span "Download Original" at bounding box center [874, 419] width 51 height 10
click at [904, 324] on span at bounding box center [897, 323] width 20 height 20
click at [886, 358] on span "Download MP4" at bounding box center [874, 362] width 51 height 10
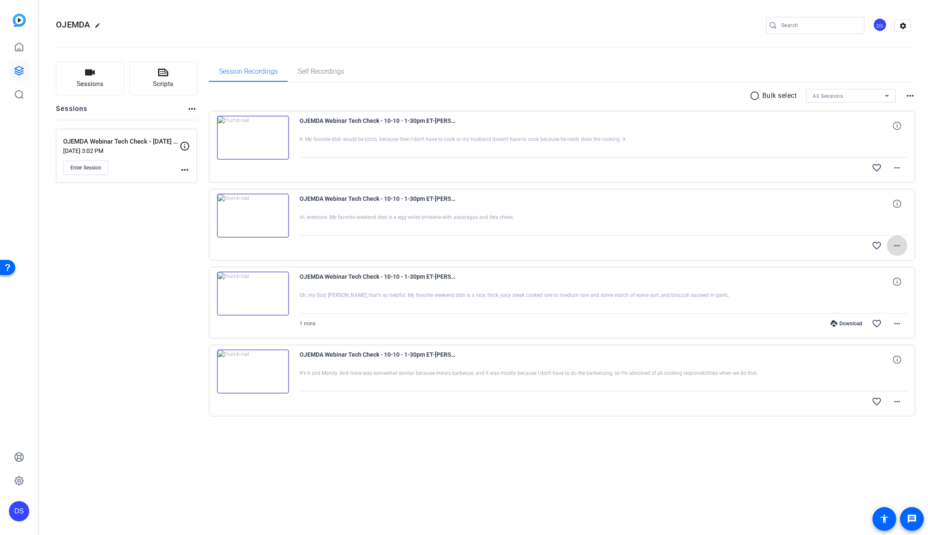
click at [898, 244] on mat-icon "more_horiz" at bounding box center [897, 246] width 10 height 10
click at [676, 472] on div at bounding box center [464, 267] width 928 height 535
click at [18, 515] on div "DS" at bounding box center [19, 511] width 20 height 20
